Goal: Task Accomplishment & Management: Manage account settings

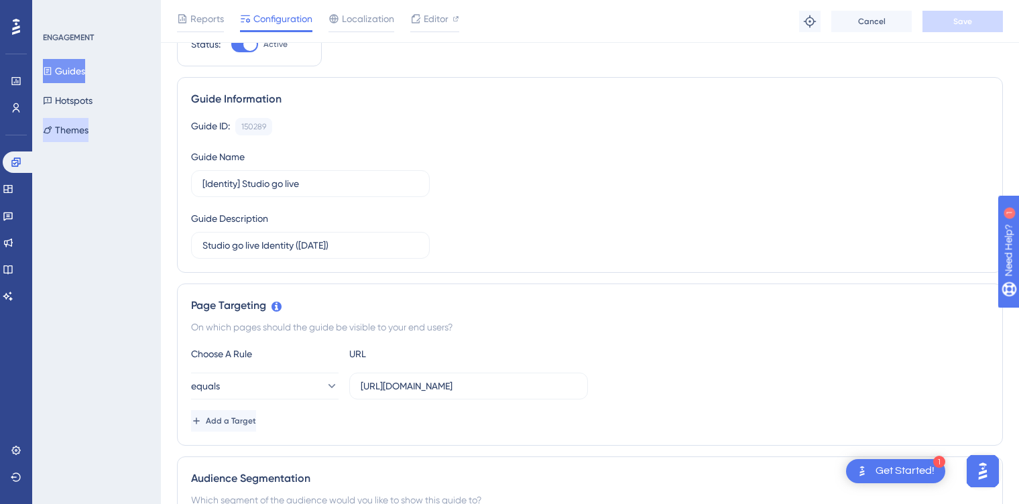
scroll to position [64, 0]
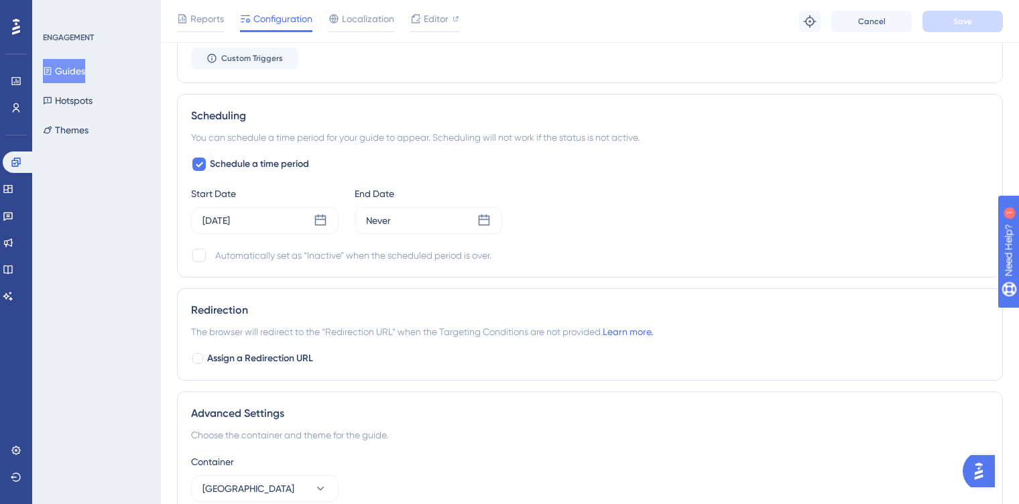
scroll to position [924, 0]
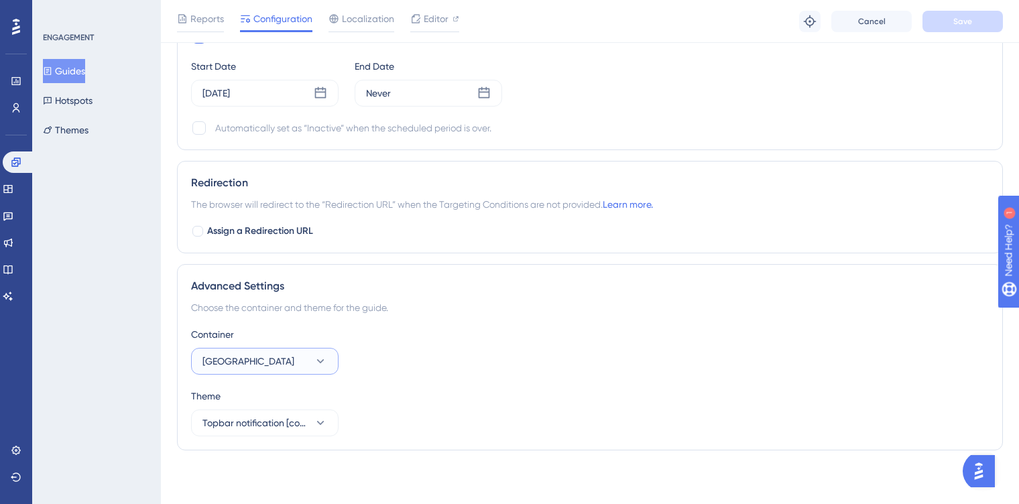
click at [277, 367] on button "[GEOGRAPHIC_DATA]" at bounding box center [264, 361] width 147 height 27
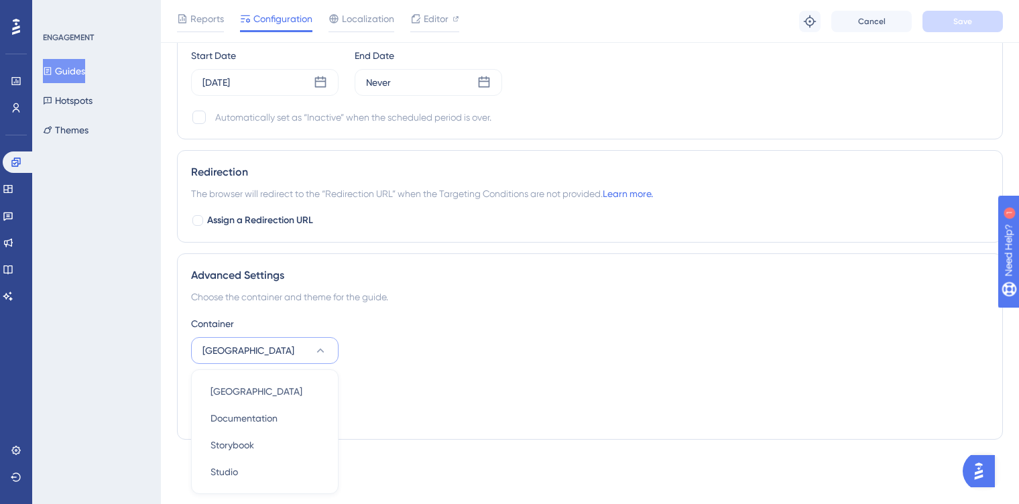
click at [375, 371] on div "Container Merchant Center Merchant Center Merchant Center Documentation Documen…" at bounding box center [590, 371] width 798 height 110
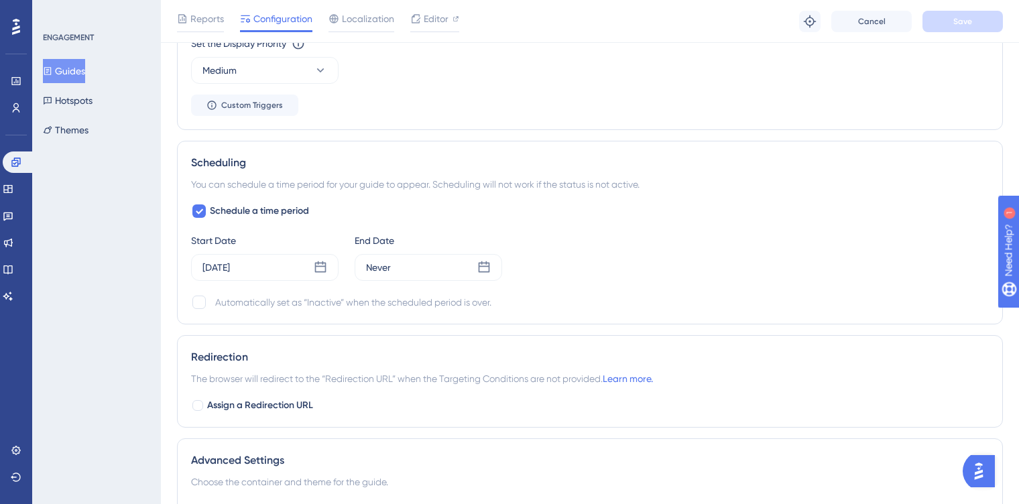
scroll to position [751, 0]
click at [316, 267] on icon at bounding box center [320, 265] width 13 height 13
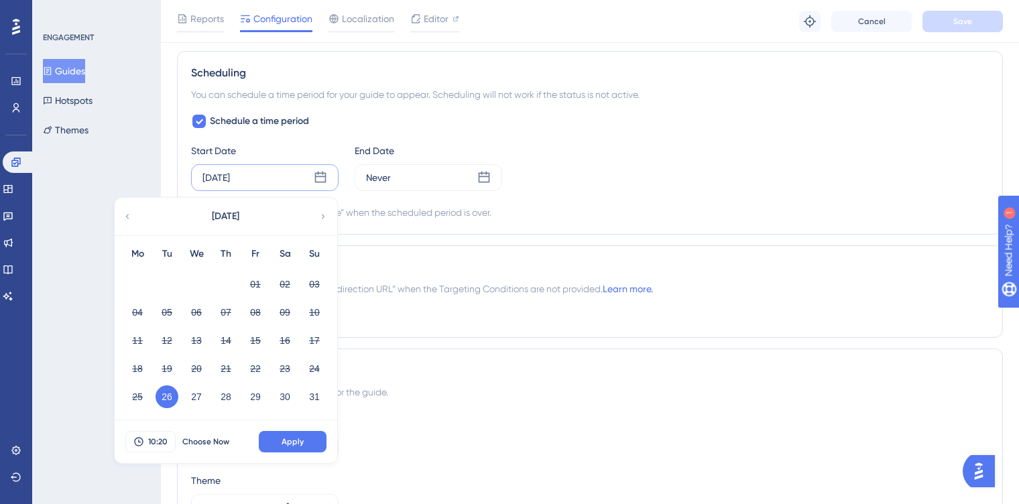
scroll to position [924, 0]
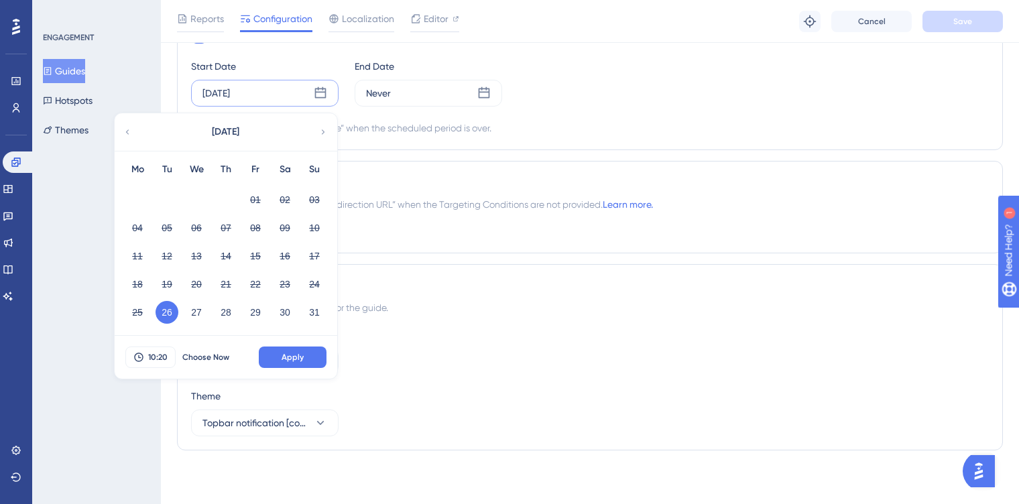
click at [541, 148] on div "Scheduling You can schedule a time period for your guide to appear. Scheduling …" at bounding box center [590, 58] width 826 height 184
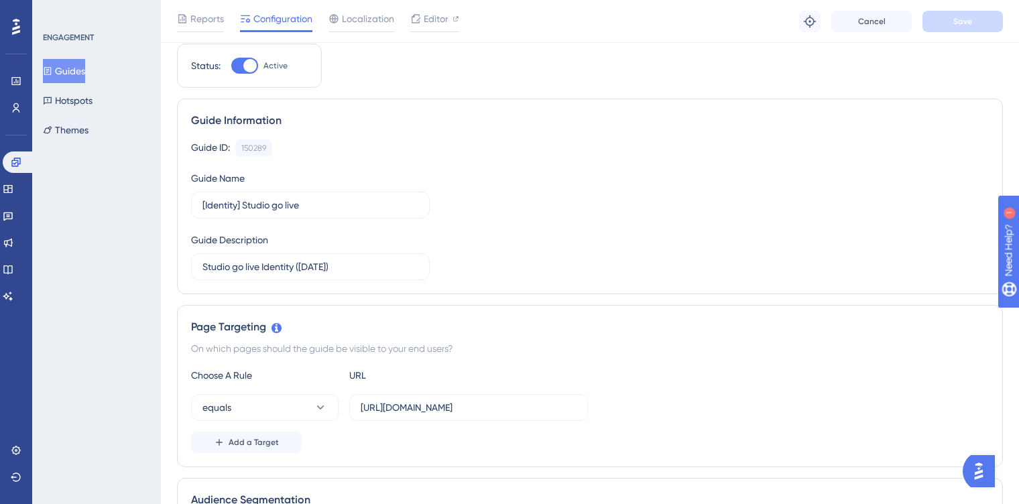
scroll to position [0, 0]
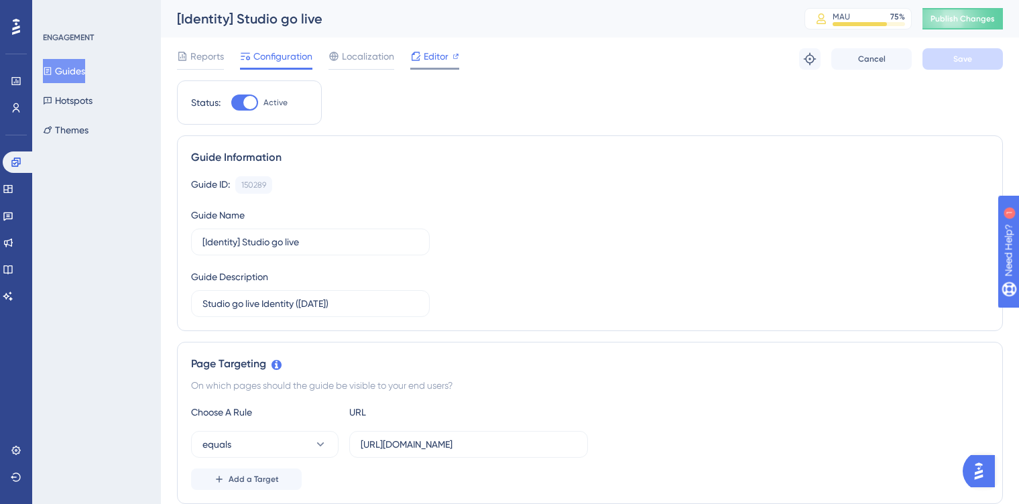
click at [422, 59] on div "Editor" at bounding box center [434, 56] width 49 height 16
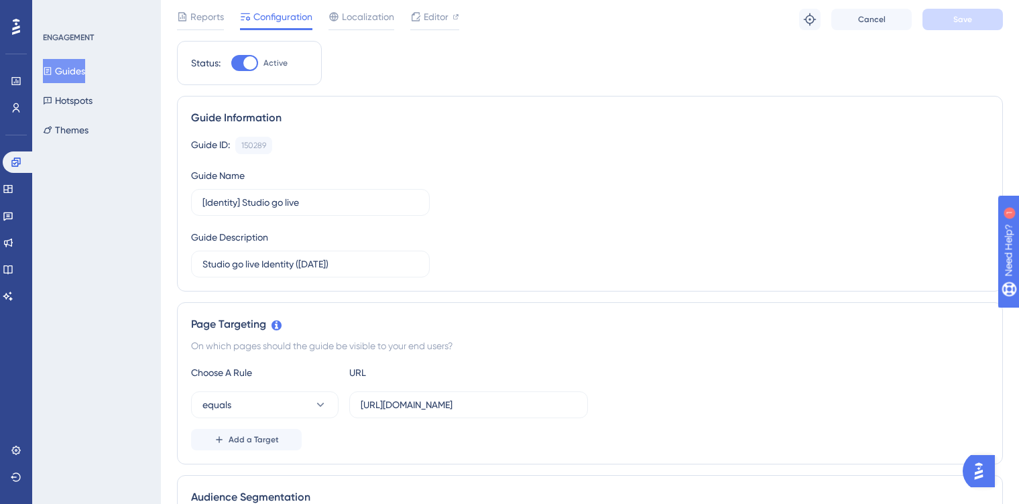
scroll to position [70, 0]
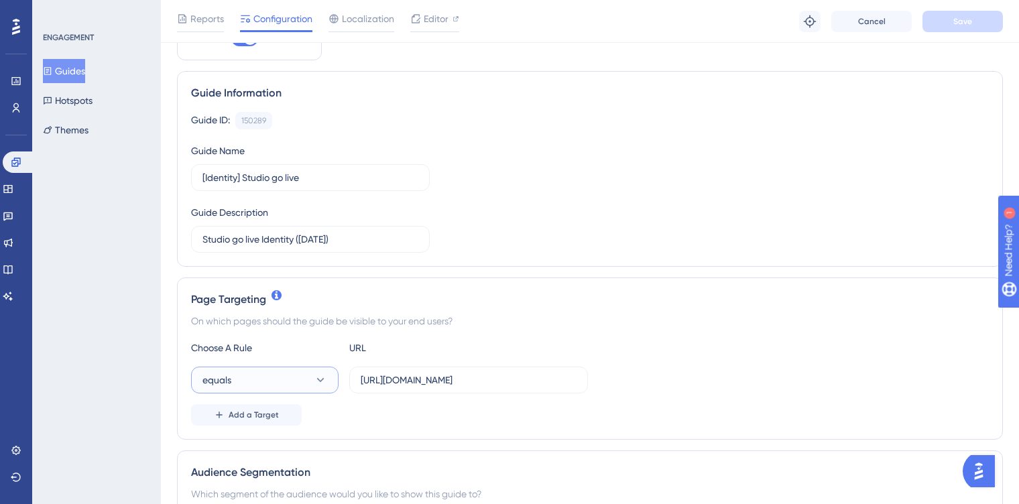
click at [310, 383] on button "equals" at bounding box center [264, 380] width 147 height 27
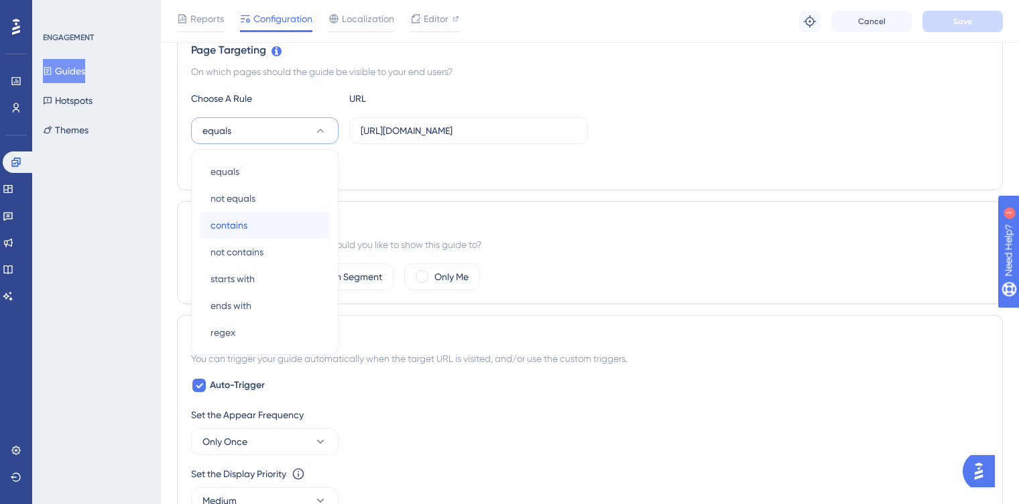
click at [252, 231] on div "contains contains" at bounding box center [264, 225] width 109 height 27
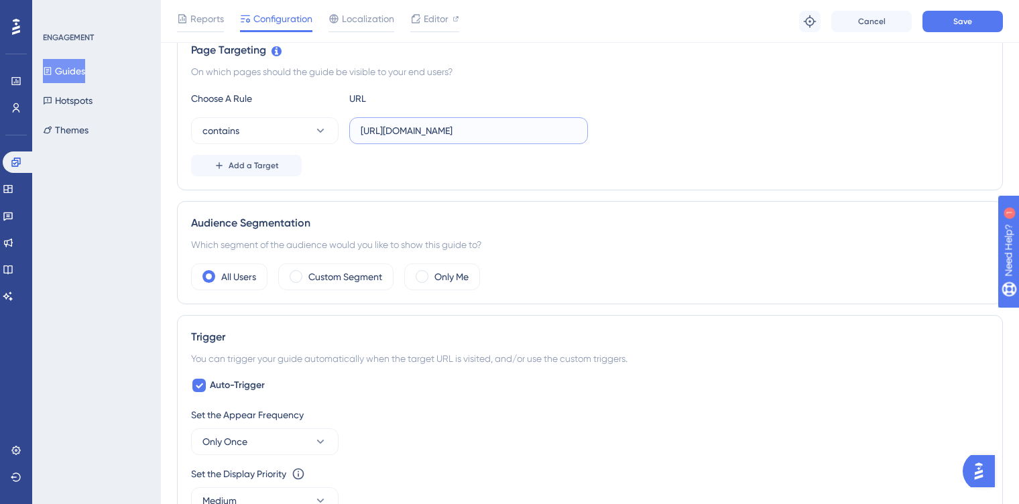
click at [507, 130] on input "[URL][DOMAIN_NAME]" at bounding box center [469, 130] width 216 height 15
drag, startPoint x: 517, startPoint y: 130, endPoint x: 620, endPoint y: 131, distance: 103.2
click at [620, 131] on div "contains https://identity.commercetools.com/settings/general" at bounding box center [590, 130] width 798 height 27
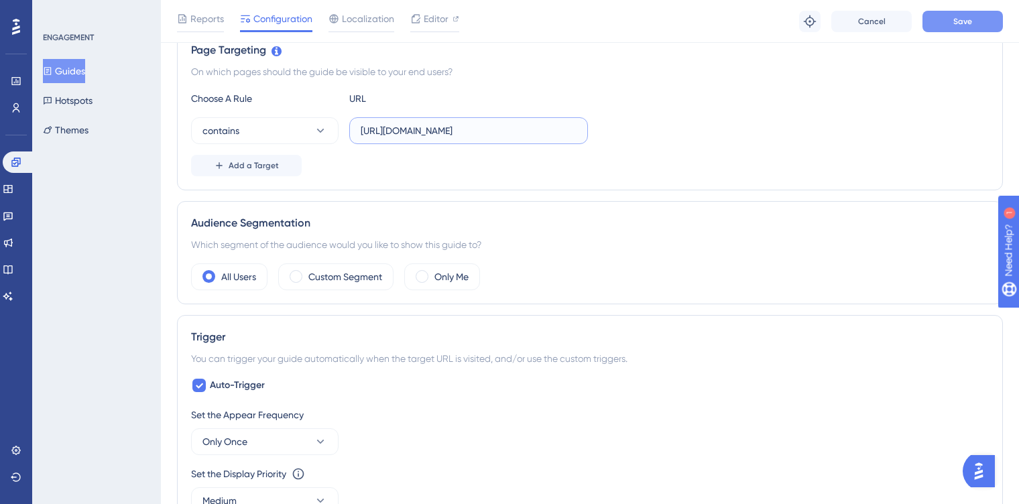
type input "https://identity.commercetools.com"
click at [954, 19] on span "Save" at bounding box center [962, 21] width 19 height 11
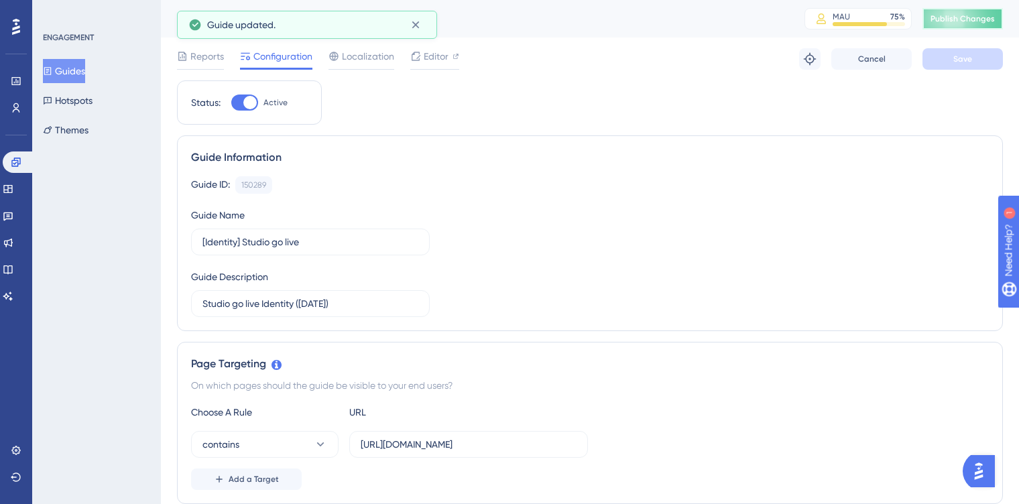
click at [970, 16] on span "Publish Changes" at bounding box center [962, 18] width 64 height 11
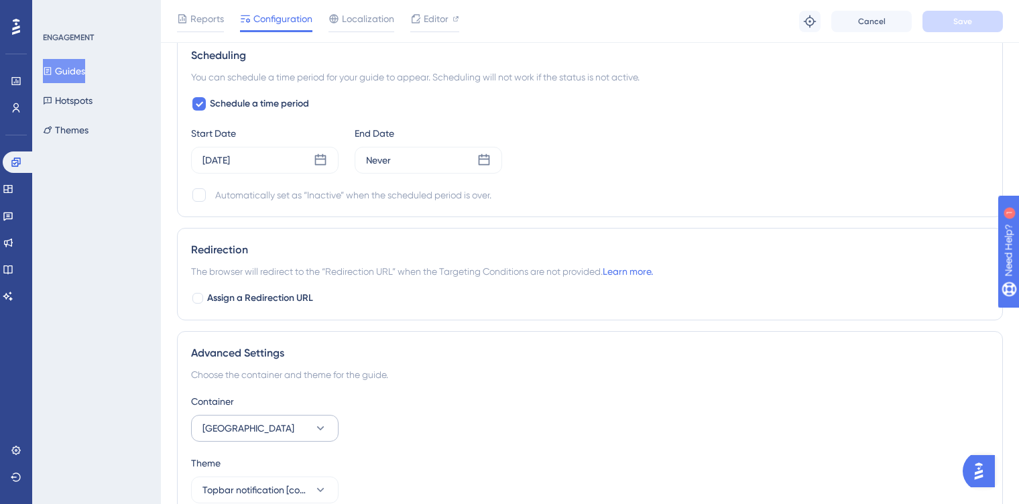
scroll to position [844, 0]
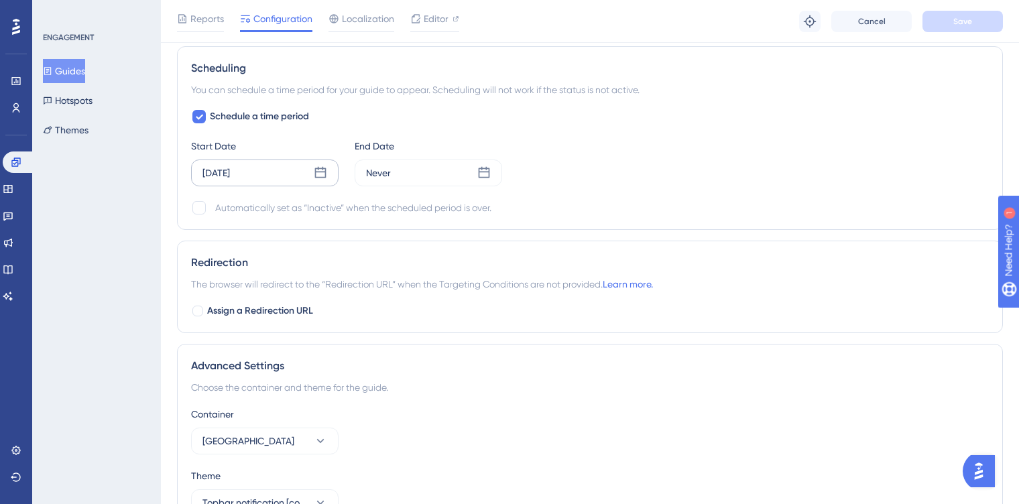
click at [316, 176] on icon at bounding box center [320, 172] width 11 height 11
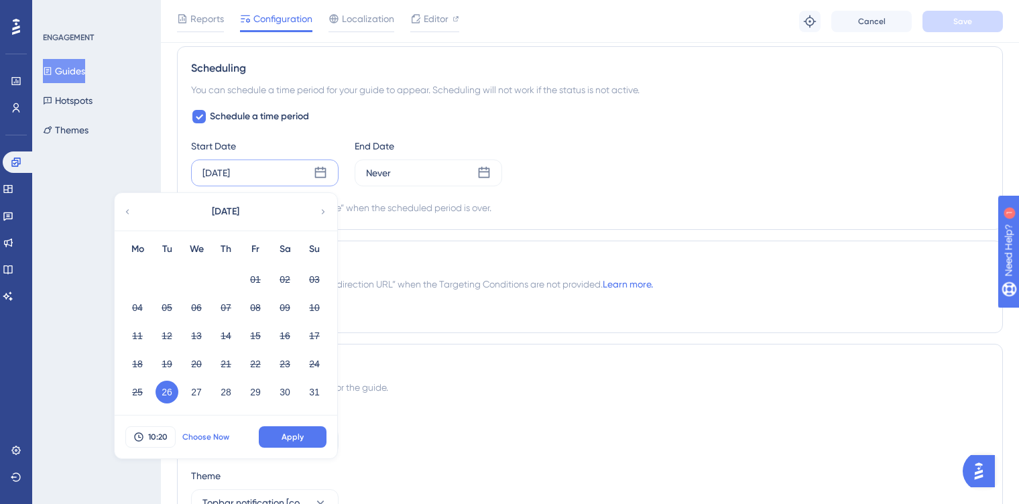
click at [190, 434] on span "Choose Now" at bounding box center [205, 437] width 47 height 11
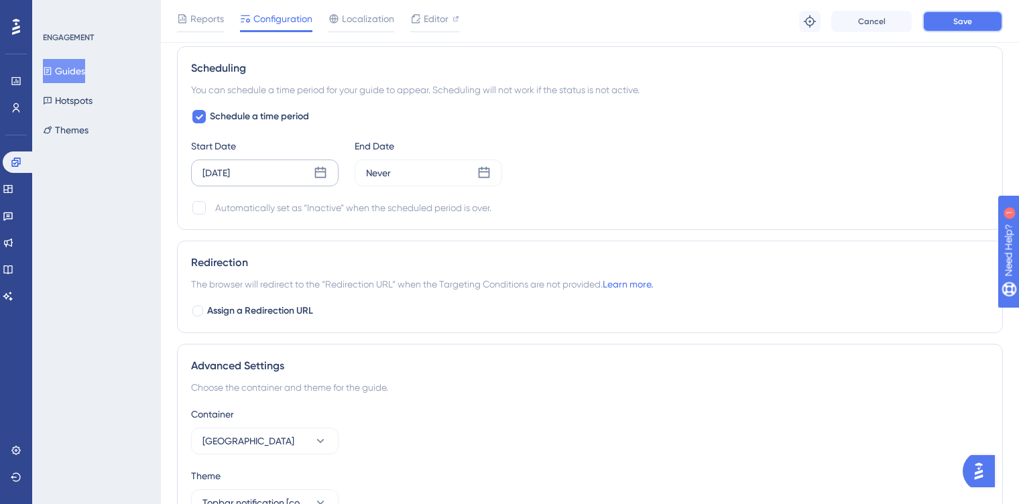
click at [985, 20] on button "Save" at bounding box center [962, 21] width 80 height 21
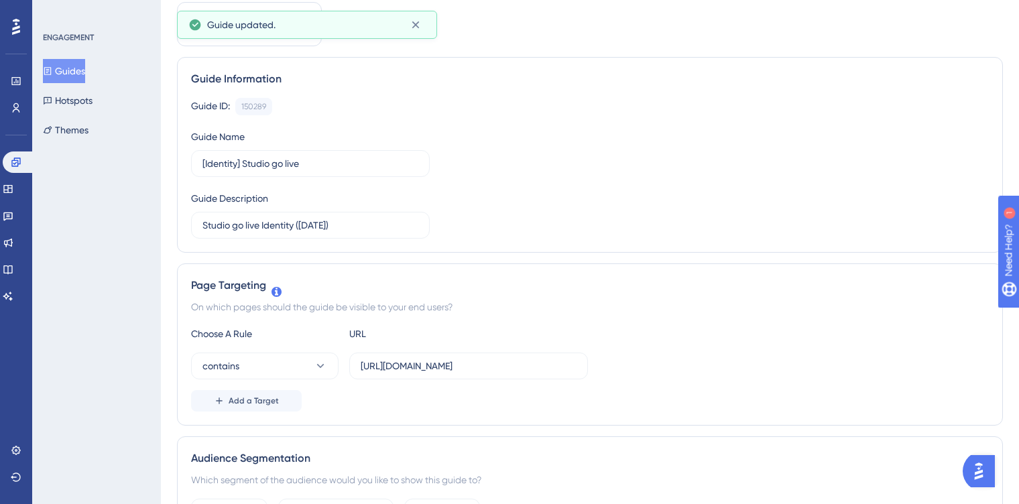
scroll to position [0, 0]
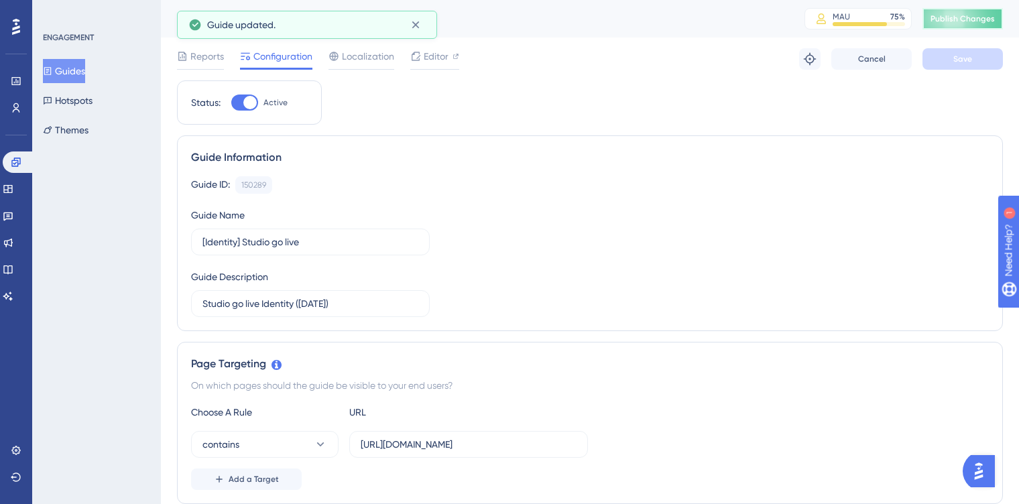
click at [940, 23] on span "Publish Changes" at bounding box center [962, 18] width 64 height 11
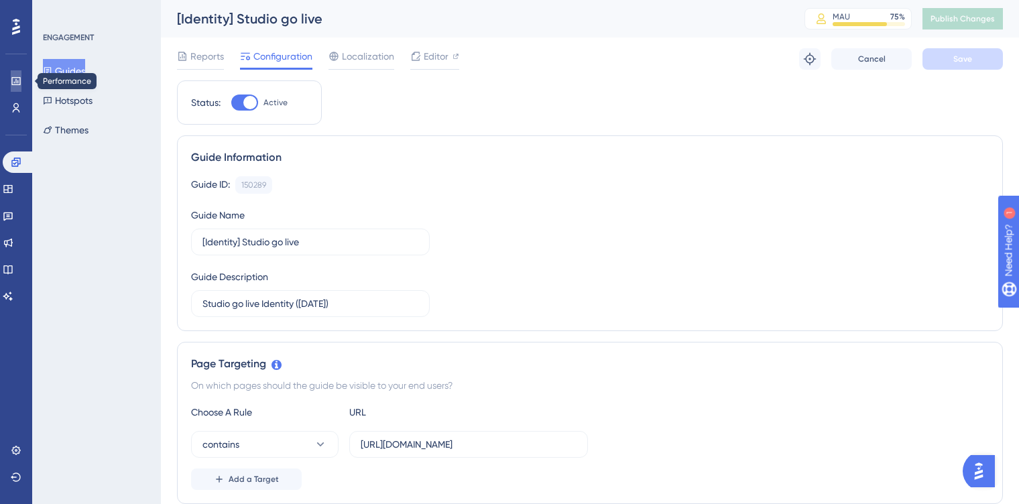
click at [0, 0] on link at bounding box center [0, 0] width 0 height 0
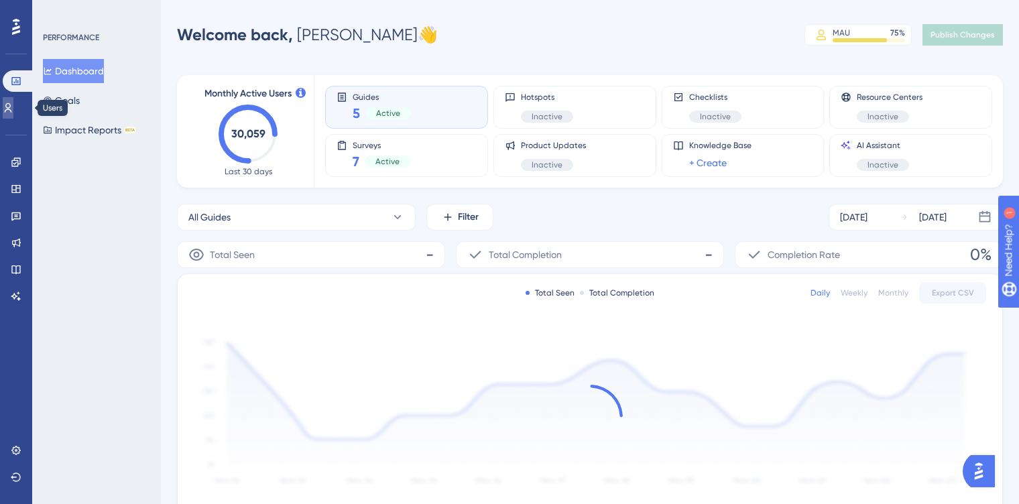
click at [0, 0] on icon at bounding box center [0, 0] width 0 height 0
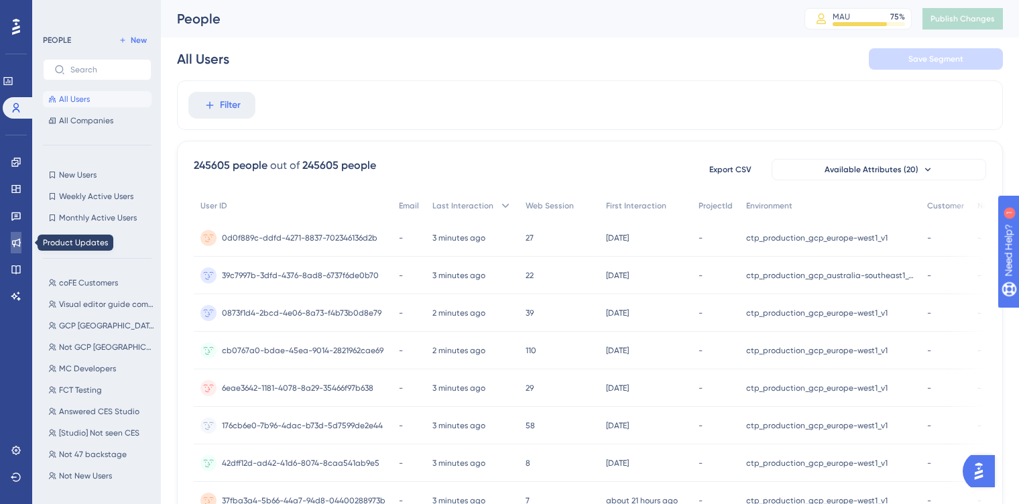
click at [17, 243] on icon at bounding box center [16, 242] width 11 height 11
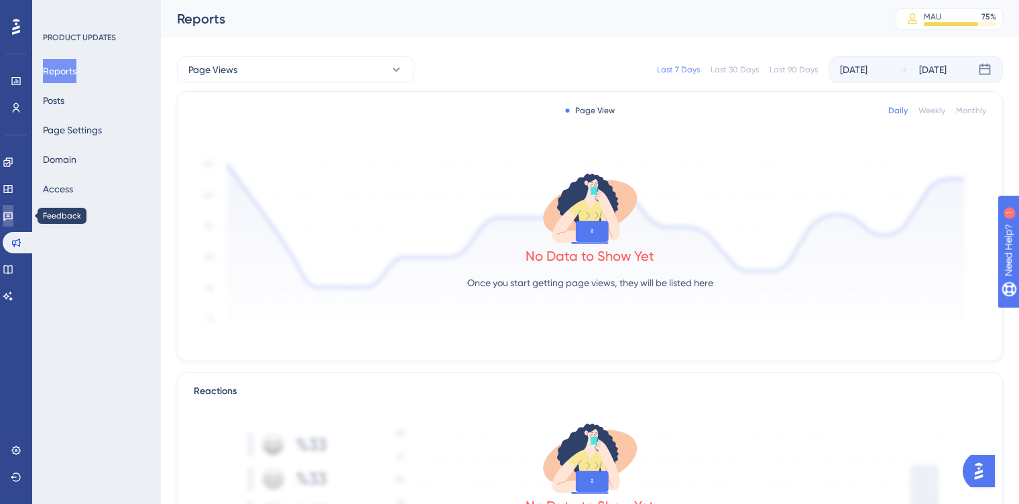
click at [13, 223] on link at bounding box center [8, 215] width 11 height 21
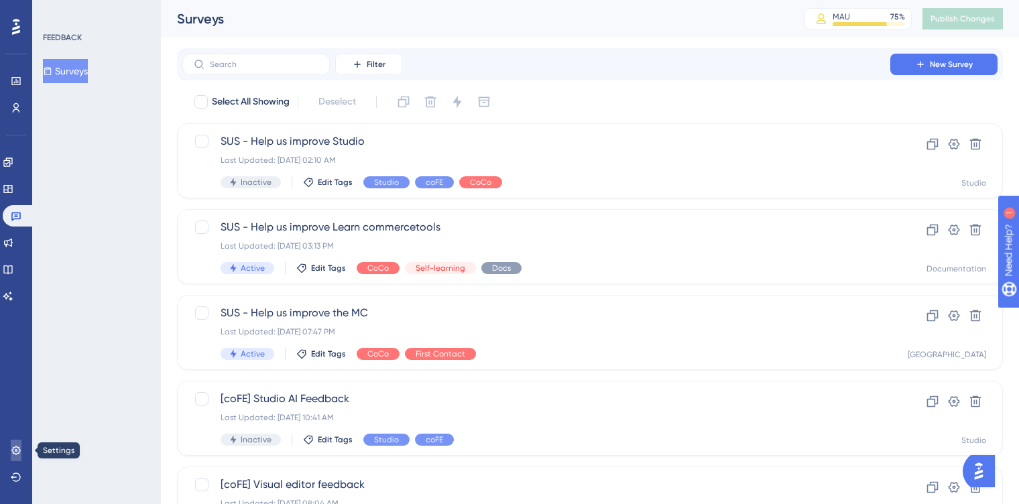
click at [21, 447] on link at bounding box center [16, 450] width 11 height 21
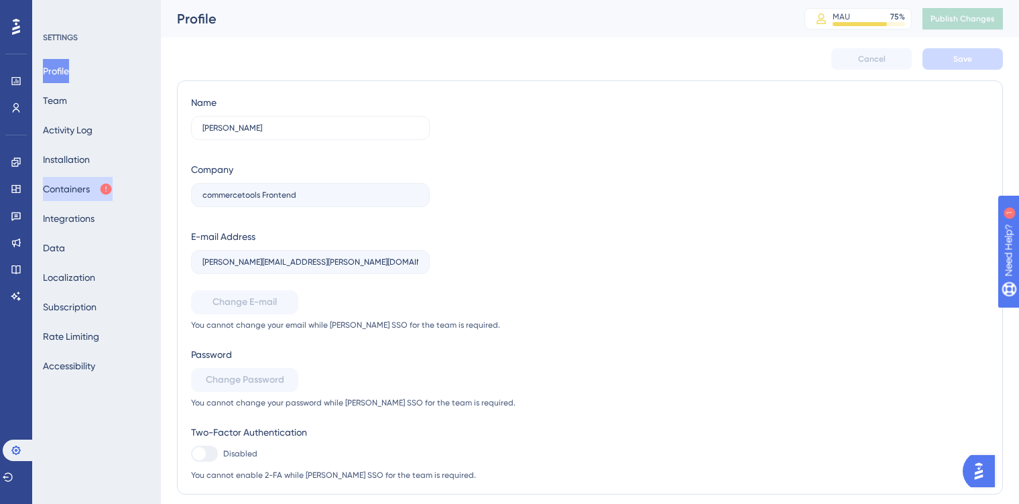
click at [84, 196] on button "Containers" at bounding box center [78, 189] width 70 height 24
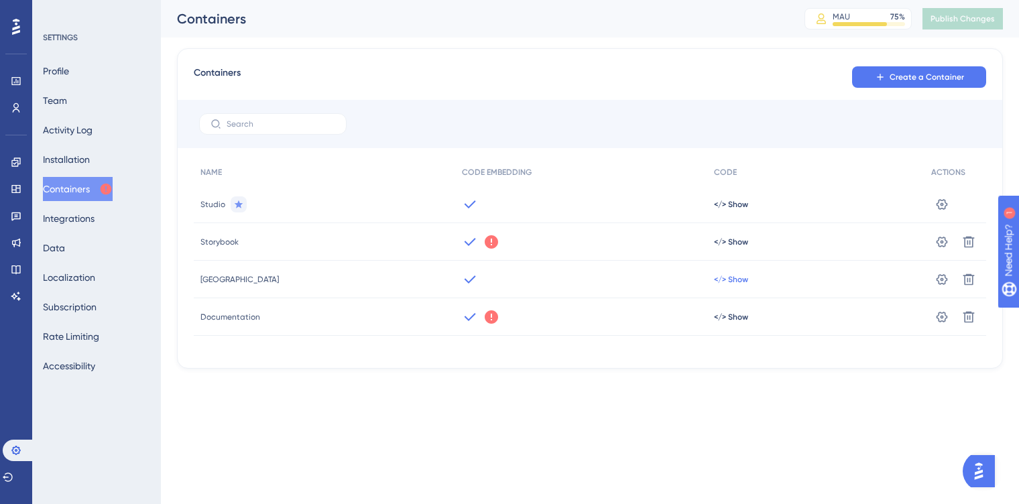
click at [730, 283] on span "</> Show" at bounding box center [731, 279] width 34 height 11
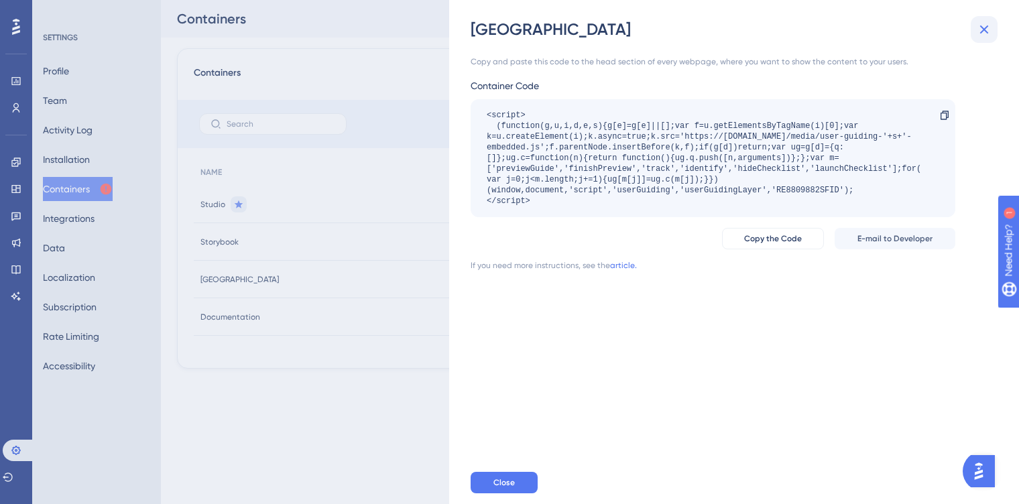
click at [977, 32] on icon at bounding box center [984, 29] width 16 height 16
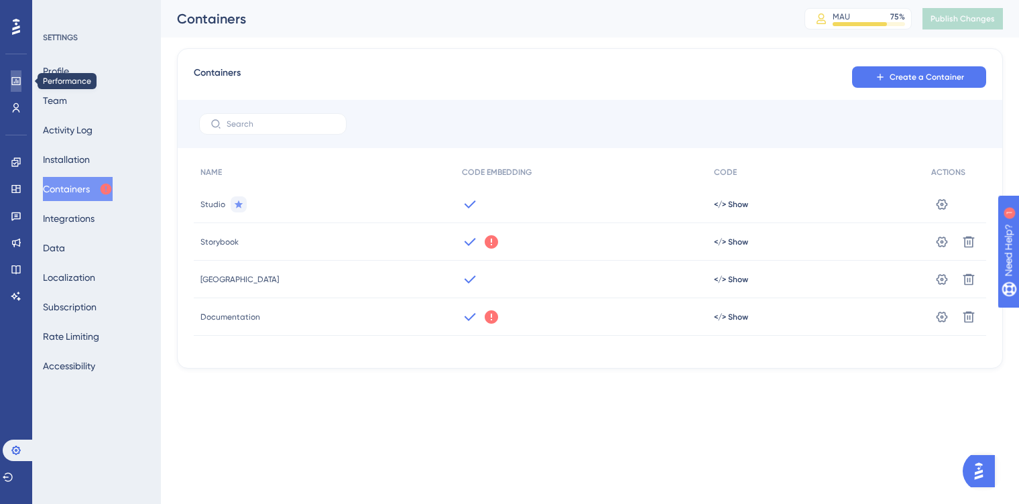
click at [0, 0] on link at bounding box center [0, 0] width 0 height 0
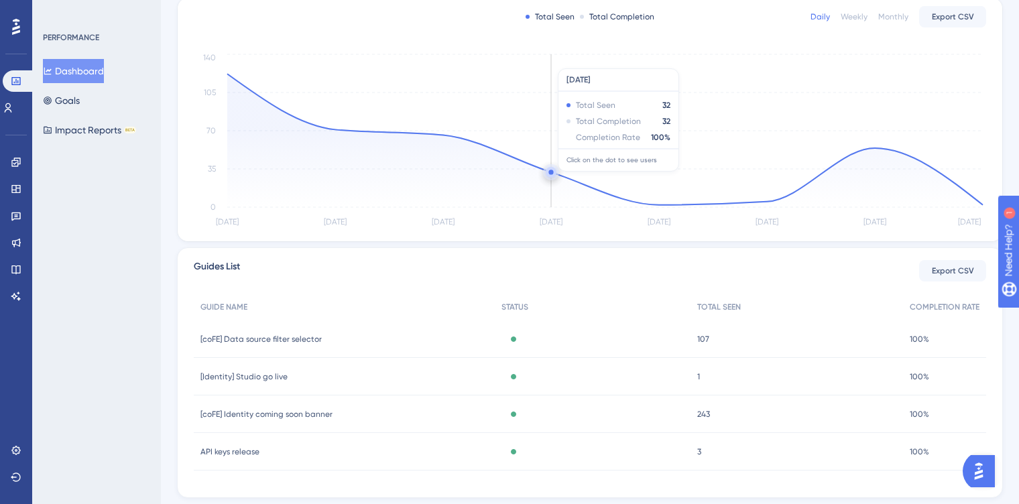
scroll to position [279, 0]
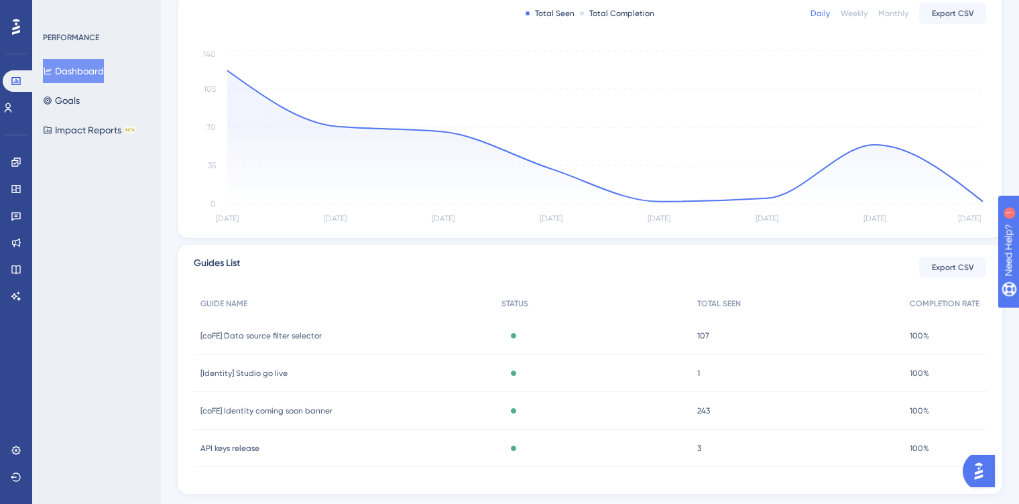
click at [245, 373] on span "[Identity] Studio go live" at bounding box center [243, 373] width 87 height 11
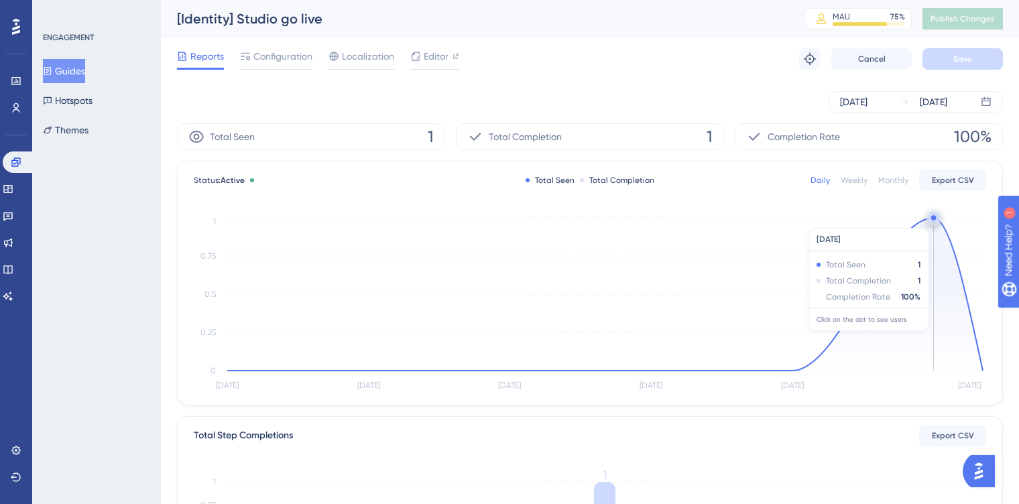
click at [940, 221] on icon "Aug 21 Aug 22 Aug 23 Aug 24 Aug 25 Aug 26 0 0.25 0.5 0.75 1" at bounding box center [590, 304] width 792 height 180
click at [934, 218] on circle at bounding box center [933, 217] width 5 height 5
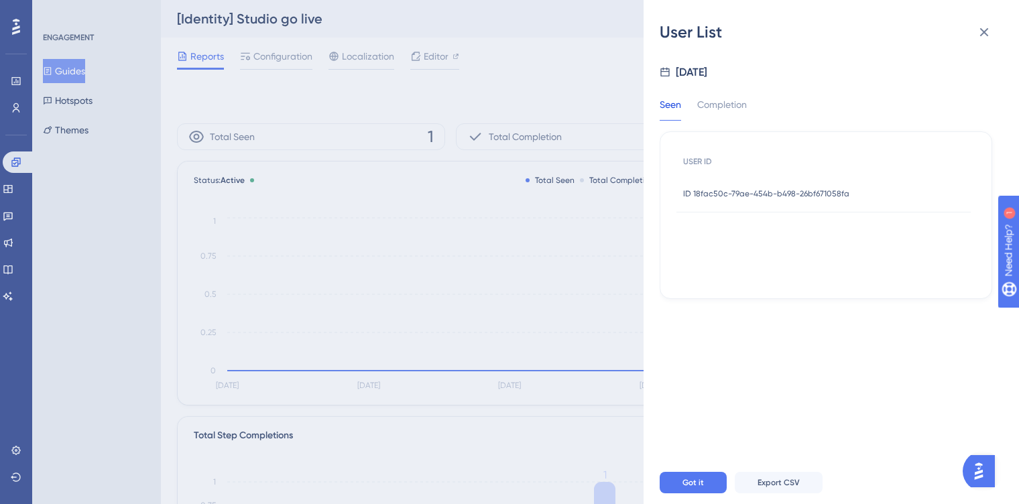
click at [808, 195] on span "ID 18fac50c-79ae-454b-b498-26bf671058fa" at bounding box center [766, 193] width 166 height 11
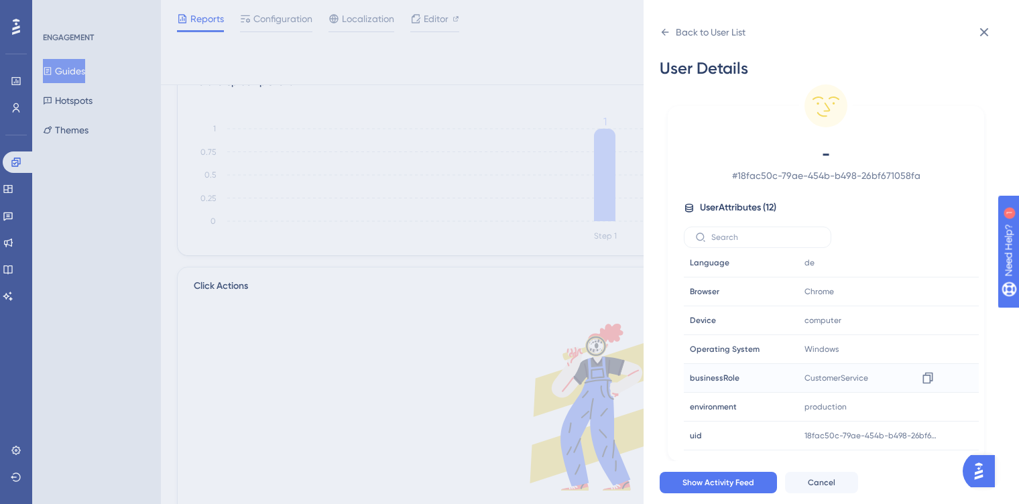
scroll to position [350, 0]
click at [741, 475] on button "Show Activity Feed" at bounding box center [718, 482] width 117 height 21
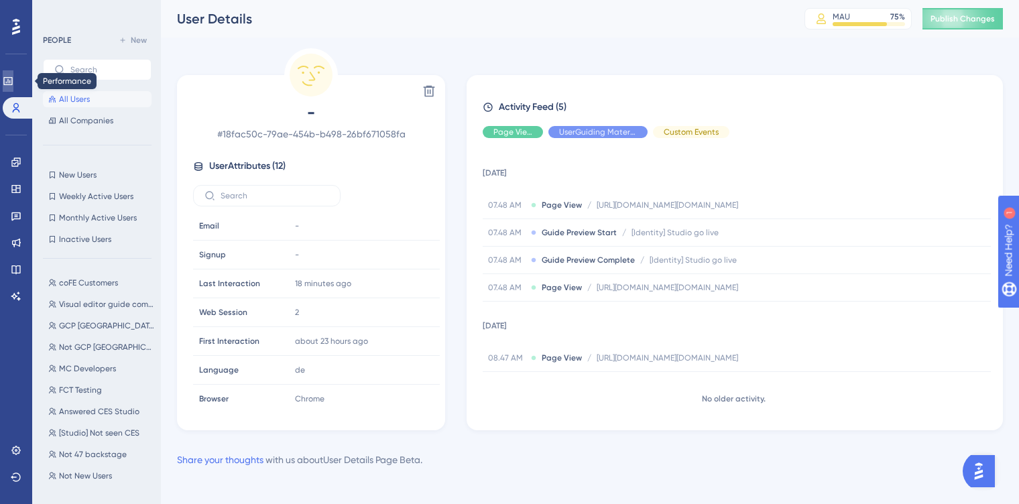
click at [0, 0] on icon at bounding box center [0, 0] width 0 height 0
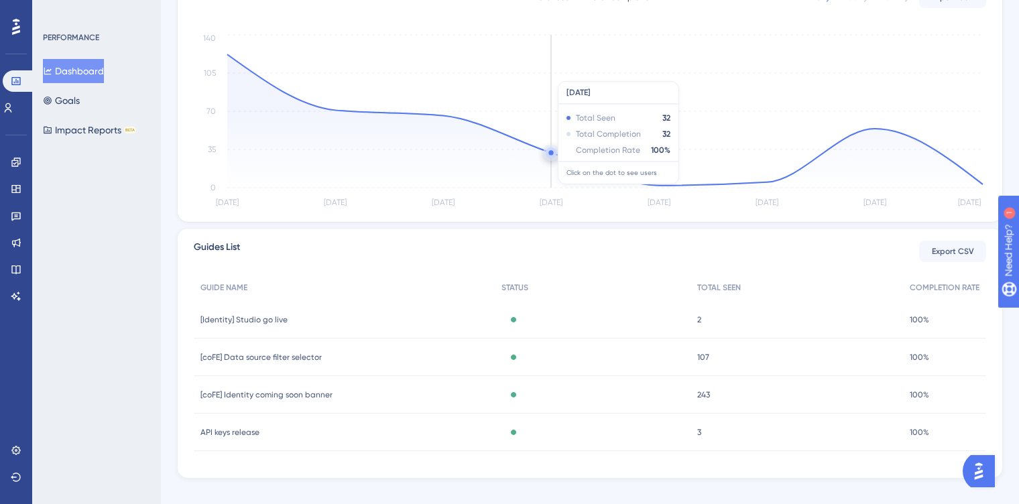
scroll to position [304, 0]
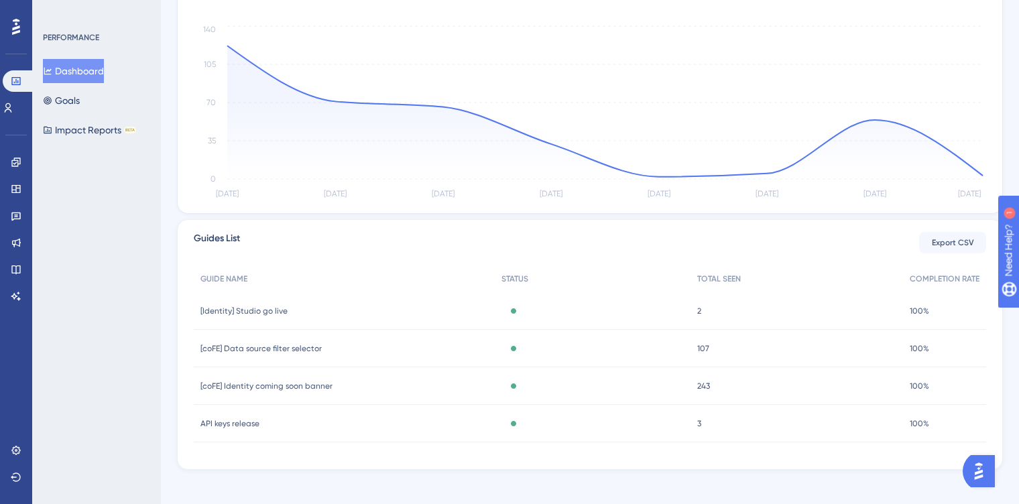
click at [239, 304] on div "[Identity] Studio go live [Identity] Studio go live" at bounding box center [344, 311] width 301 height 38
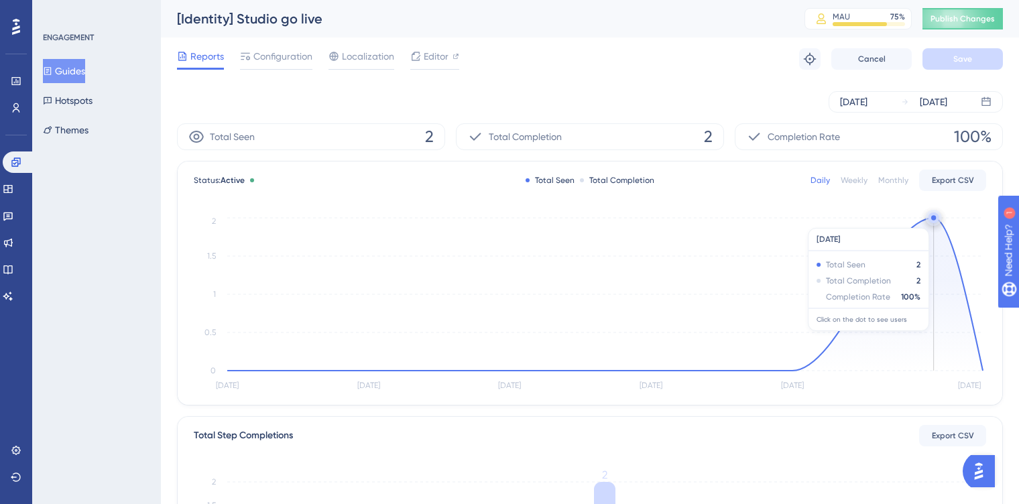
click at [935, 221] on circle at bounding box center [933, 217] width 11 height 11
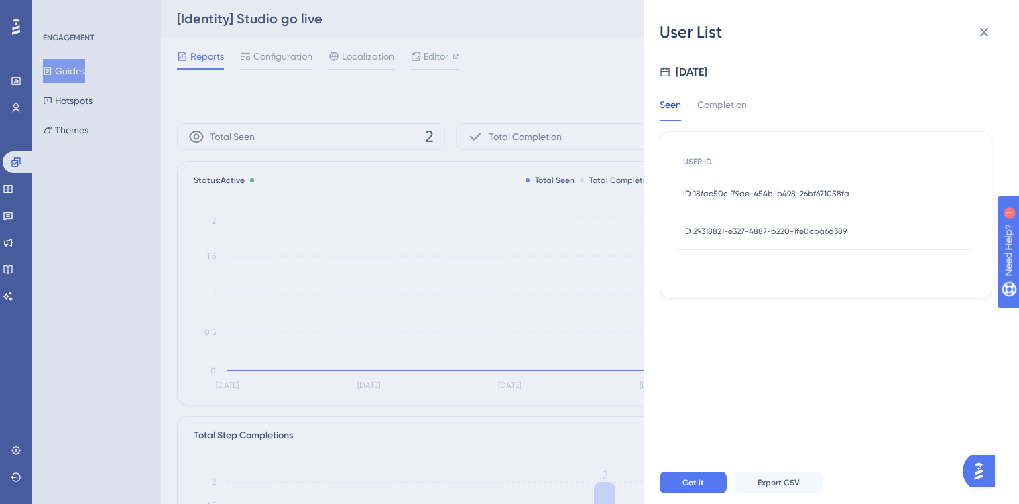
click at [767, 226] on span "ID 29318821-e327-4887-b220-1fe0cba6d389" at bounding box center [765, 231] width 164 height 11
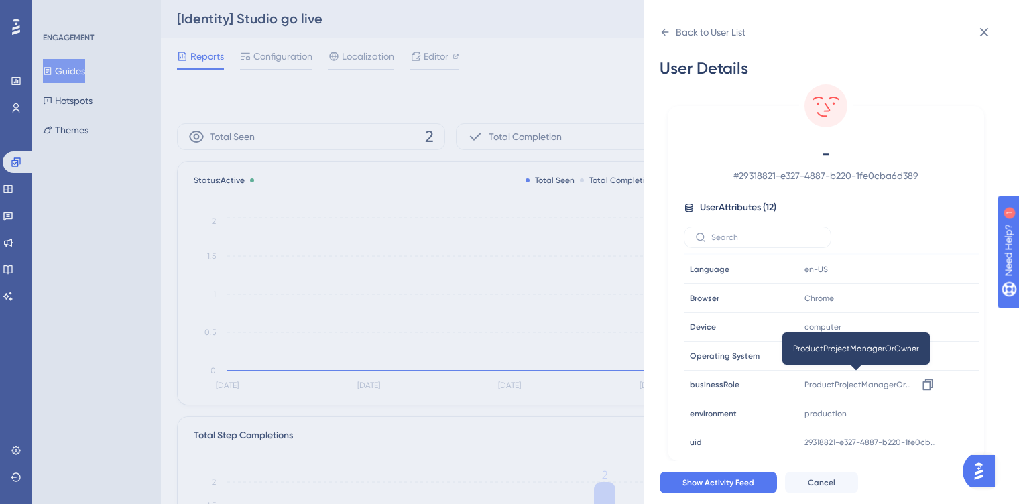
scroll to position [149, 0]
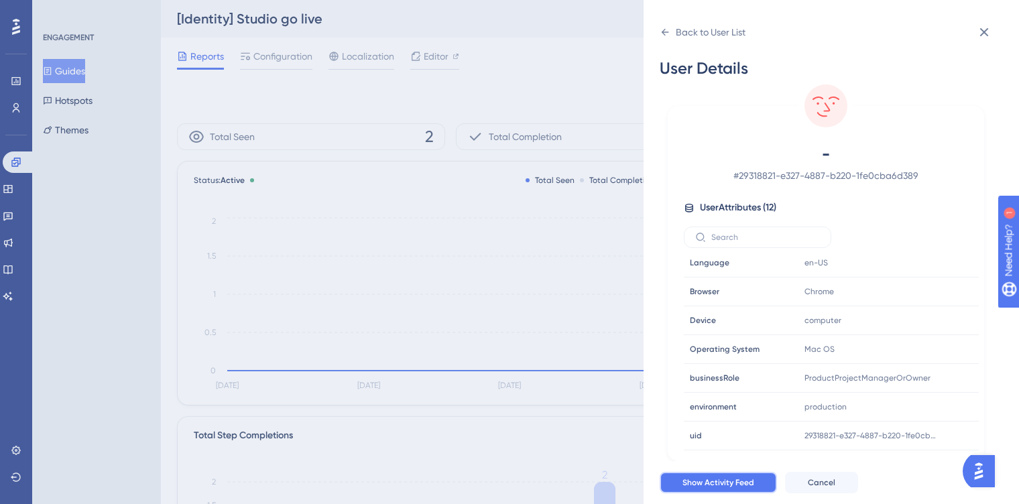
click at [740, 477] on span "Show Activity Feed" at bounding box center [718, 482] width 72 height 11
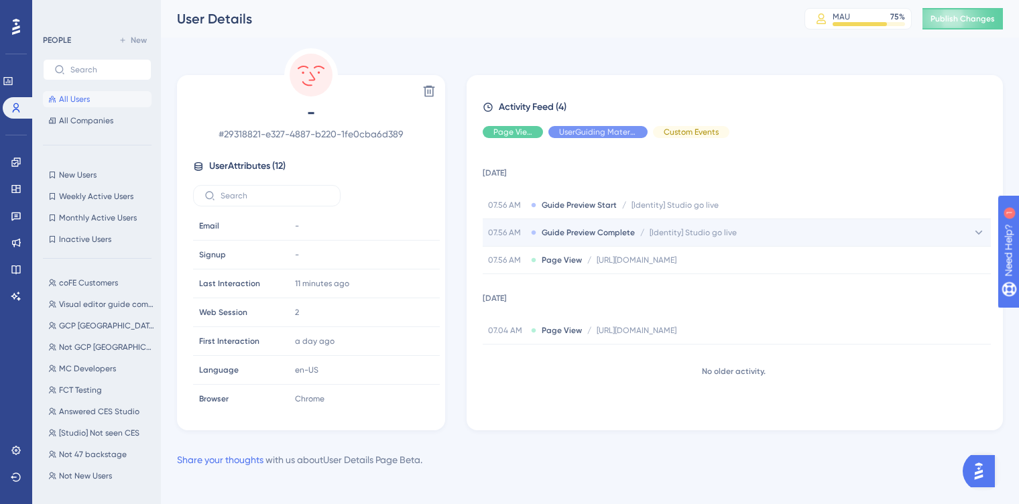
scroll to position [7, 0]
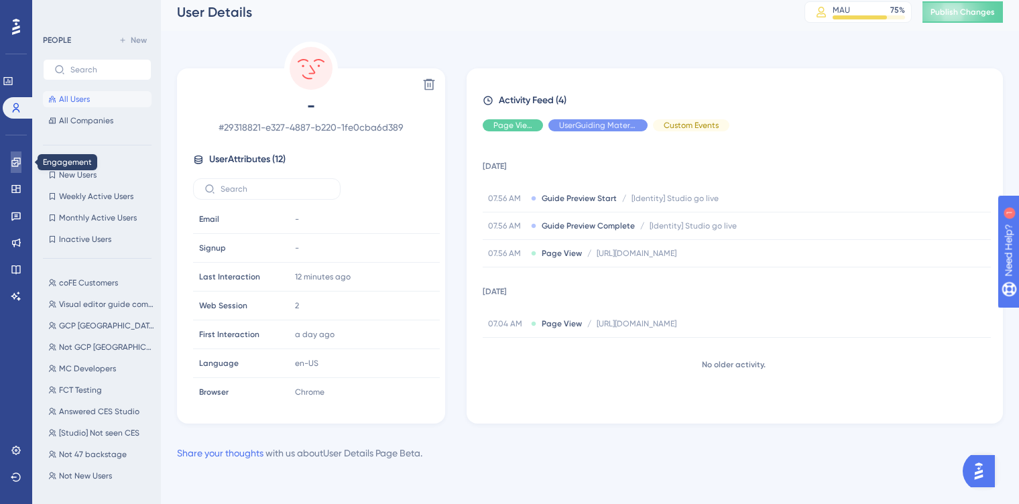
click at [0, 0] on icon at bounding box center [0, 0] width 0 height 0
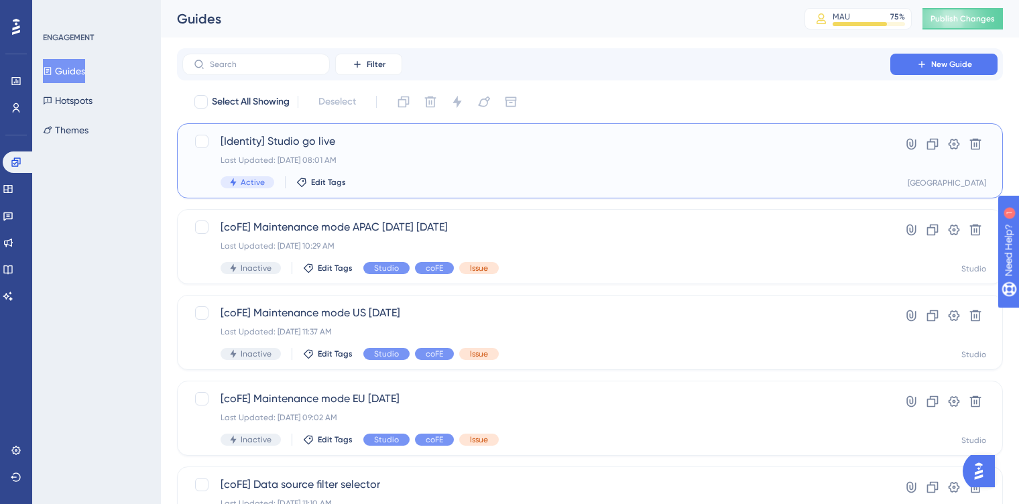
click at [464, 157] on div "Last Updated: Aug 26 2025, 08:01 AM" at bounding box center [536, 160] width 631 height 11
